Goal: Navigation & Orientation: Find specific page/section

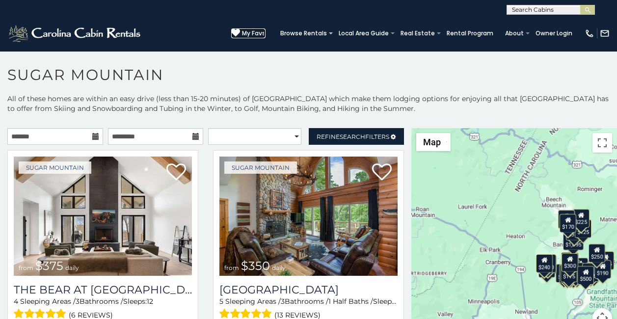
click at [265, 33] on span "My Favs" at bounding box center [254, 33] width 24 height 9
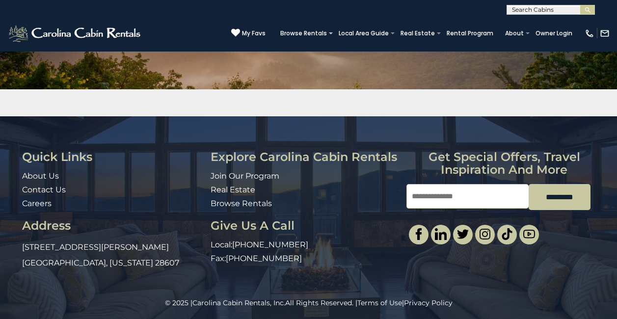
scroll to position [137, 0]
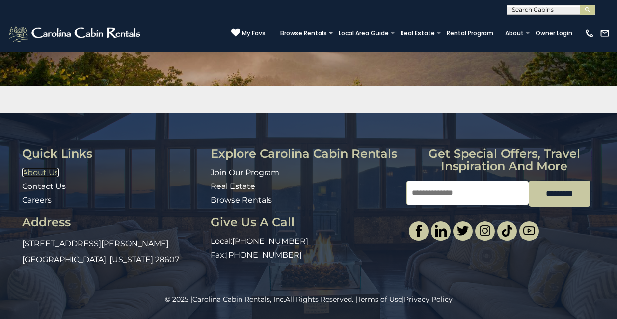
click at [36, 173] on link "About Us" at bounding box center [40, 172] width 37 height 9
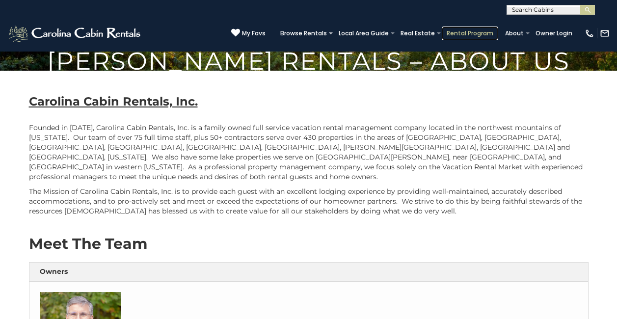
click at [493, 36] on link "Rental Program" at bounding box center [469, 33] width 56 height 14
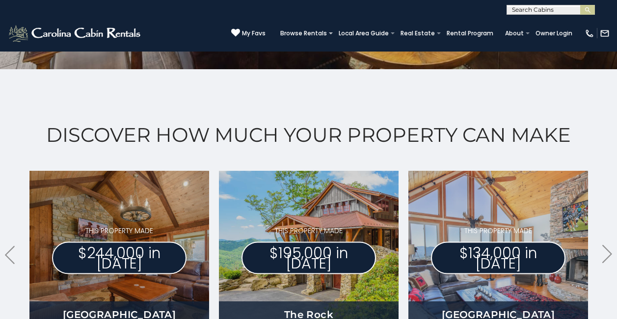
scroll to position [470, 0]
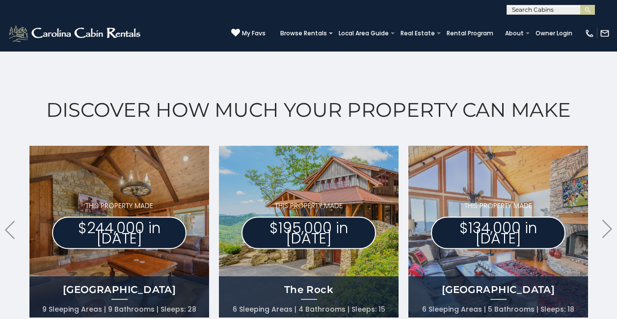
click at [614, 317] on div "Discover How Much Your Property Can Make .arrowLeft .st0{fill:#929292;} .arrowR…" at bounding box center [308, 234] width 617 height 381
click at [614, 151] on div "Discover How Much Your Property Can Make .arrowLeft .st0{fill:#929292;} .arrowR…" at bounding box center [308, 234] width 617 height 381
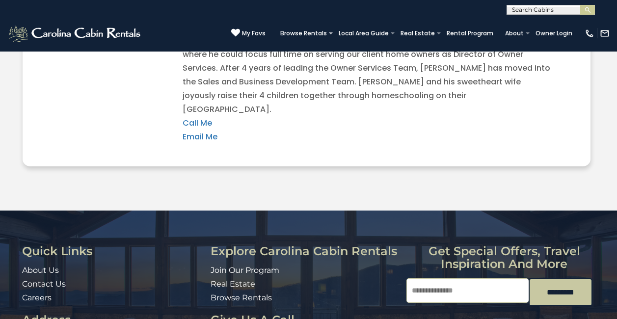
scroll to position [2146, 0]
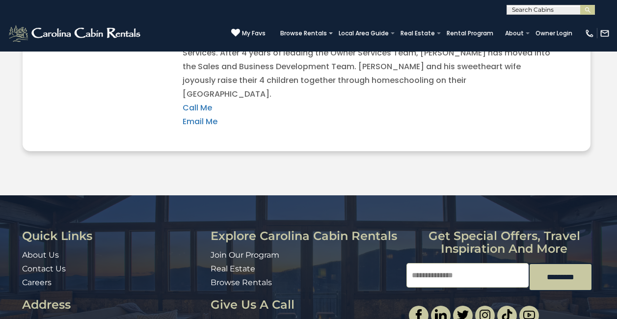
click at [614, 230] on div "Quick Links About Us Contact Us Careers Address 491 George Wilson Road Boone, N…" at bounding box center [308, 291] width 617 height 123
click at [613, 230] on div "Quick Links About Us Contact Us Careers Address 491 George Wilson Road Boone, N…" at bounding box center [308, 291] width 617 height 123
click at [614, 264] on div "Quick Links About Us Contact Us Careers Address 491 George Wilson Road Boone, N…" at bounding box center [308, 291] width 617 height 123
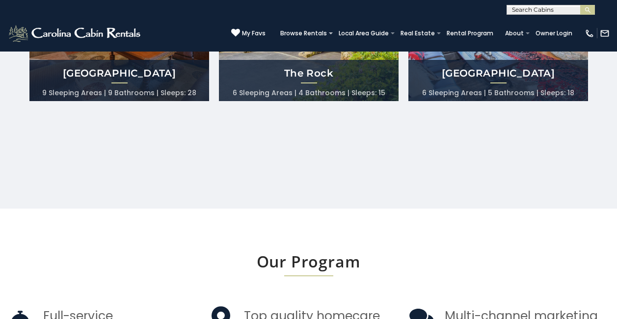
scroll to position [653, 0]
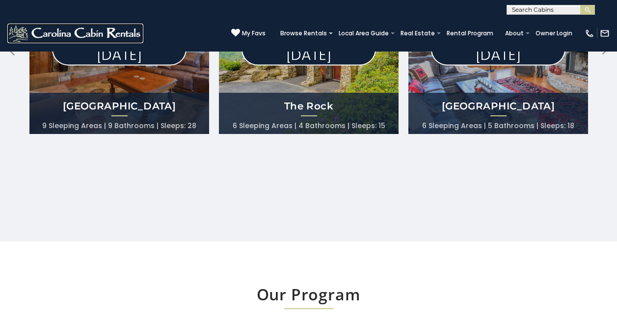
click at [17, 34] on img at bounding box center [75, 34] width 136 height 20
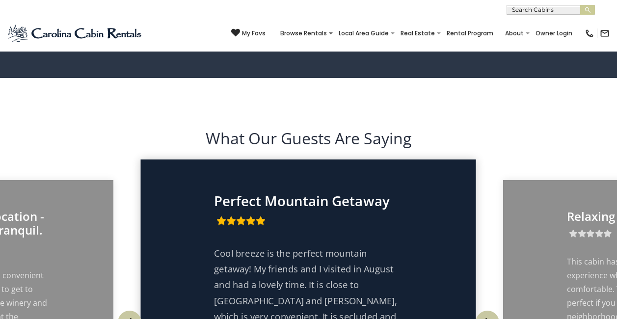
scroll to position [1492, 0]
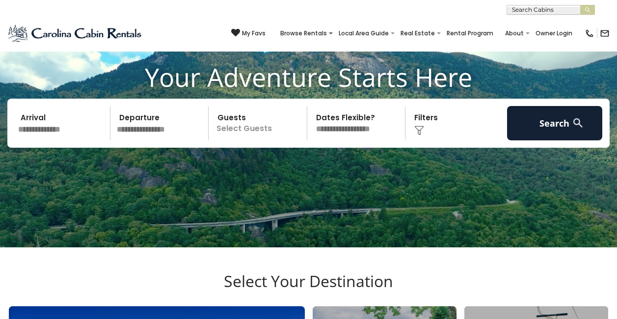
scroll to position [0, 0]
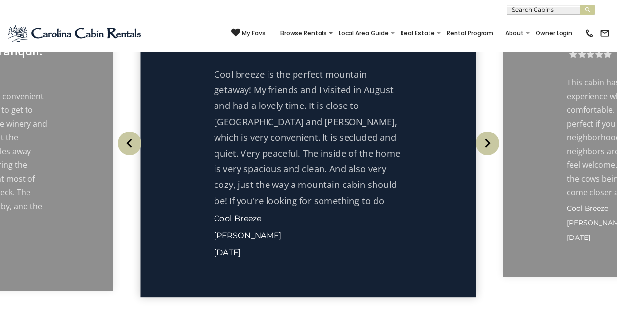
scroll to position [1655, 0]
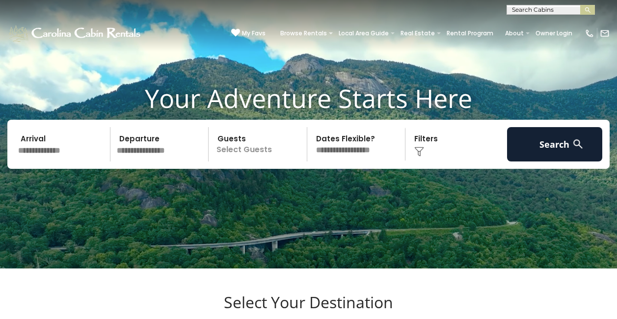
scroll to position [0, 0]
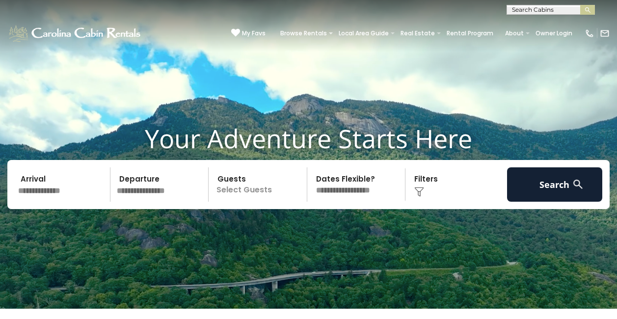
click at [74, 51] on div "[PHONE_NUMBER] My Favs Browse Rentals Local Area Guide Activities & Attractions…" at bounding box center [308, 33] width 617 height 37
click at [581, 9] on button "submit" at bounding box center [587, 10] width 15 height 10
